Goal: Task Accomplishment & Management: Complete application form

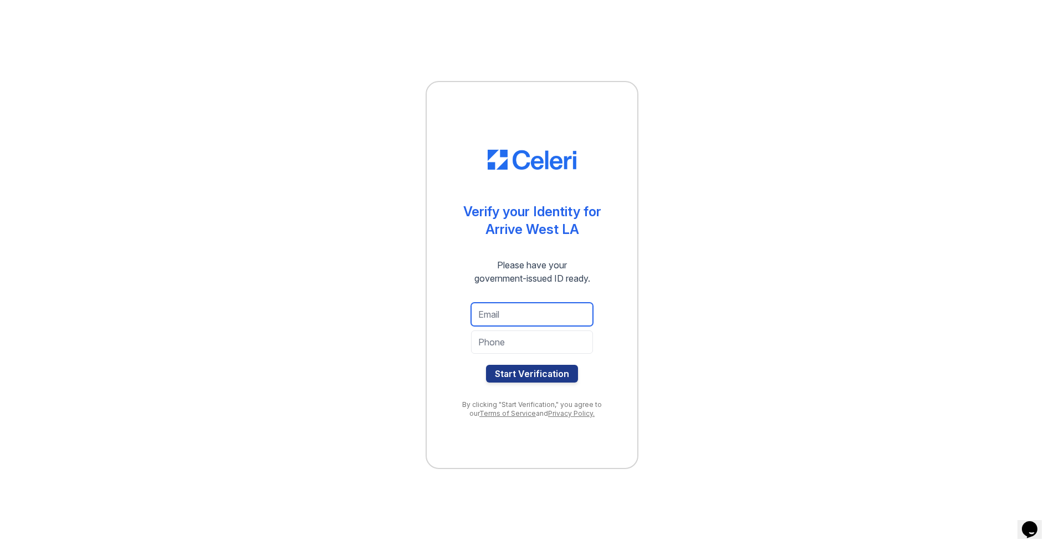
click at [529, 316] on input "email" at bounding box center [532, 314] width 122 height 23
type input "[EMAIL_ADDRESS][DOMAIN_NAME]"
click at [500, 341] on input "tel" at bounding box center [532, 341] width 122 height 23
type input "5624412518"
click at [486, 365] on button "Start Verification" at bounding box center [532, 374] width 92 height 18
